Goal: Obtain resource: Download file/media

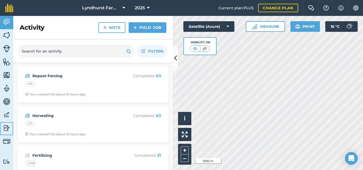
click at [7, 127] on img at bounding box center [6, 128] width 7 height 8
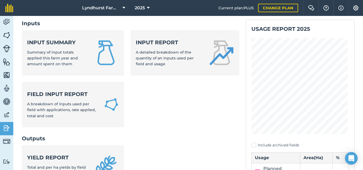
scroll to position [276, 0]
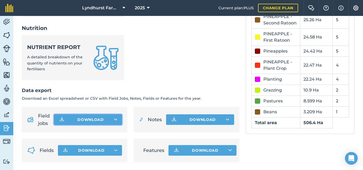
click at [116, 118] on button "Download" at bounding box center [88, 120] width 68 height 11
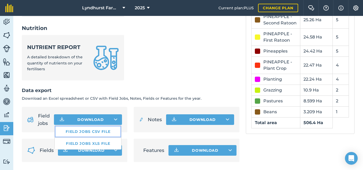
click at [97, 132] on link "Field jobs CSV file" at bounding box center [88, 132] width 66 height 12
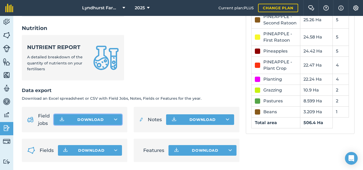
click at [99, 120] on button "Download" at bounding box center [88, 120] width 68 height 11
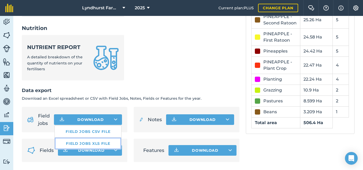
click at [94, 143] on link "Field jobs XLS file" at bounding box center [88, 144] width 66 height 12
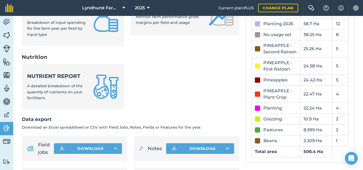
scroll to position [233, 0]
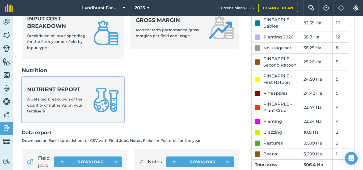
click at [59, 101] on span "A detailed breakdown of the quantity of nutrients on your fertilisers" at bounding box center [55, 105] width 56 height 17
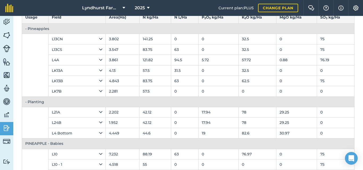
scroll to position [13, 0]
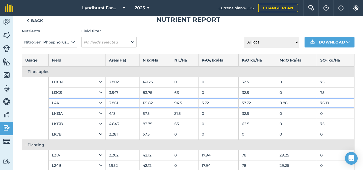
click at [99, 103] on icon at bounding box center [100, 103] width 3 height 6
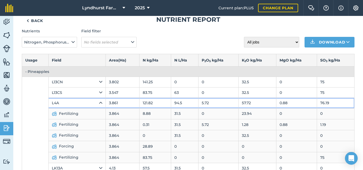
click at [99, 103] on icon at bounding box center [100, 103] width 3 height 6
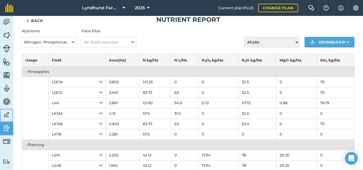
click at [8, 116] on img at bounding box center [6, 115] width 7 height 8
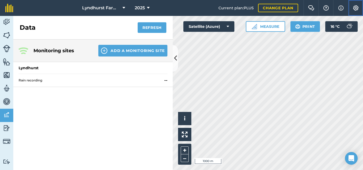
click at [357, 8] on img at bounding box center [356, 7] width 6 height 5
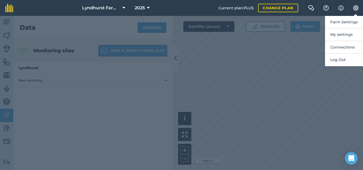
click at [296, 53] on div at bounding box center [181, 93] width 363 height 155
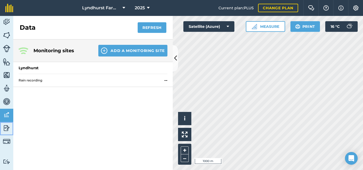
click at [6, 128] on img at bounding box center [6, 128] width 7 height 8
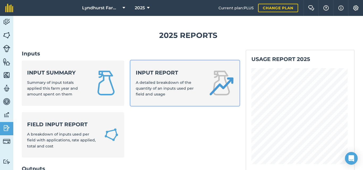
click at [189, 91] on div "Input report A detailed breakdown of the quantity of an inputs used per field a…" at bounding box center [169, 83] width 66 height 28
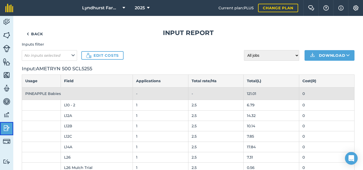
click at [6, 128] on img at bounding box center [6, 128] width 7 height 8
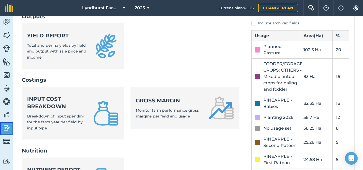
scroll to position [276, 0]
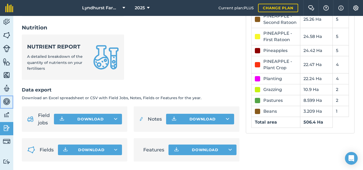
click at [6, 101] on img at bounding box center [6, 102] width 7 height 8
